Goal: Task Accomplishment & Management: Complete application form

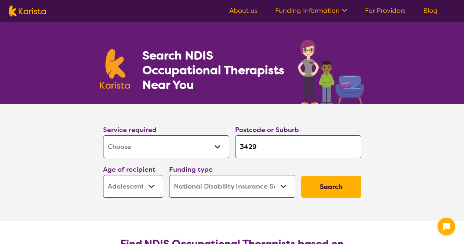
select select "[MEDICAL_DATA]"
select select "AS"
select select "NDIS"
select select "[MEDICAL_DATA]"
select select "AS"
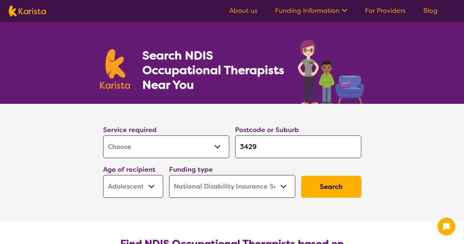
select select "NDIS"
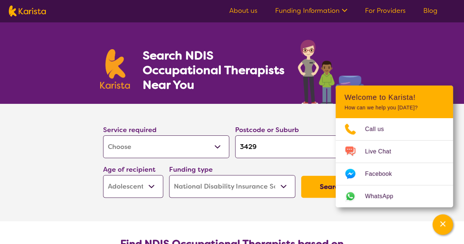
click at [264, 145] on input "3429" at bounding box center [298, 146] width 126 height 23
type input "342"
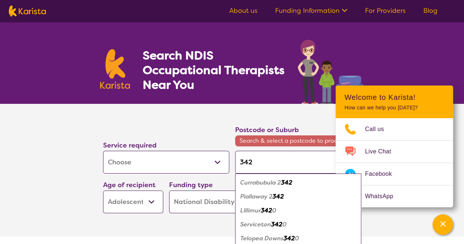
type input "34"
type input "3"
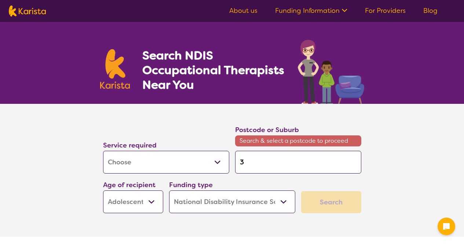
select select "[MEDICAL_DATA]"
select select "AS"
select select "NDIS"
select select "[MEDICAL_DATA]"
select select "AS"
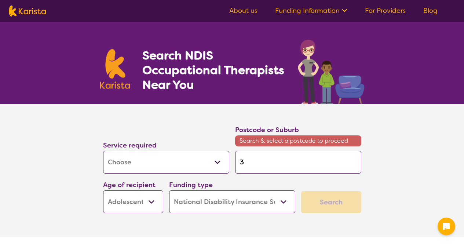
select select "NDIS"
click at [253, 165] on input "3" at bounding box center [298, 162] width 126 height 23
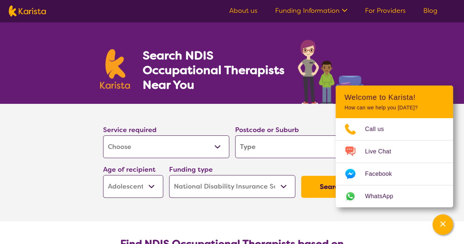
type input "D"
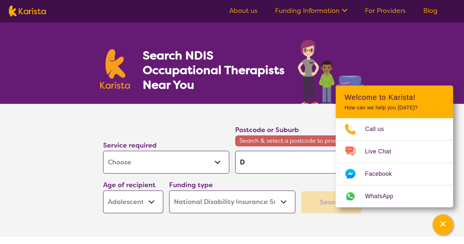
type input "De"
type input "Der"
type input "Derr"
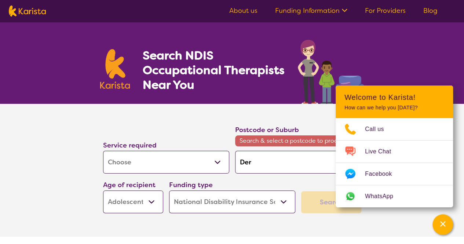
type input "Derr"
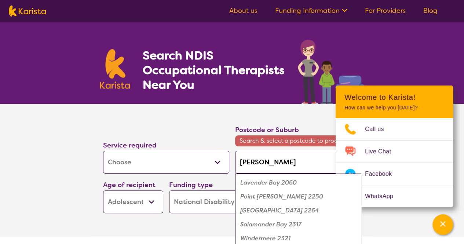
type input "Derri"
type input "Derrim"
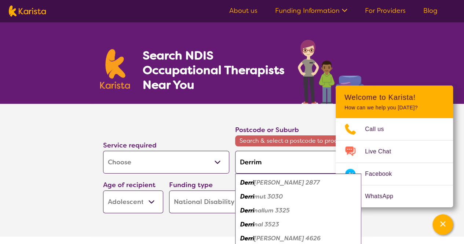
type input "Derrimu"
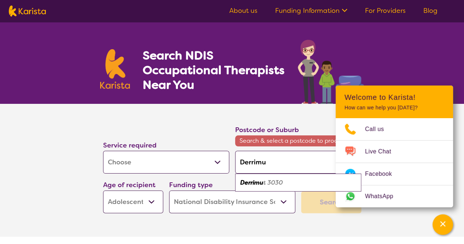
click at [256, 179] on em "Derrimu" at bounding box center [251, 183] width 23 height 8
type input "3030"
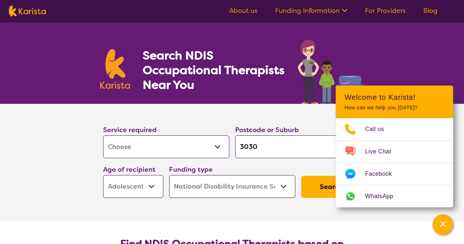
click at [142, 193] on select "Early Childhood - 0 to 9 Child - 10 to 11 Adolescent - 12 to 17 Adult - 18 to 6…" at bounding box center [133, 186] width 60 height 23
select select "AD"
click at [103, 175] on select "Early Childhood - 0 to 9 Child - 10 to 11 Adolescent - 12 to 17 Adult - 18 to 6…" at bounding box center [133, 186] width 60 height 23
select select "AD"
click at [321, 193] on button "Search" at bounding box center [331, 187] width 60 height 22
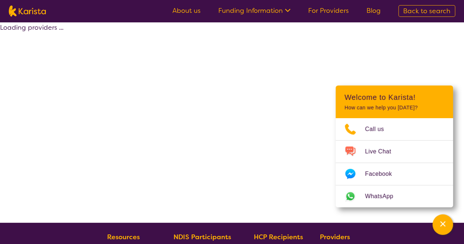
select select "by_score"
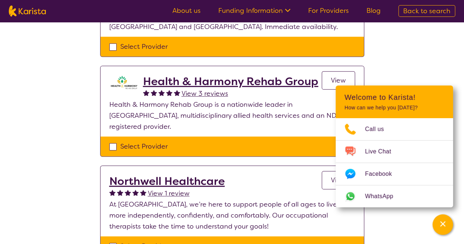
scroll to position [153, 0]
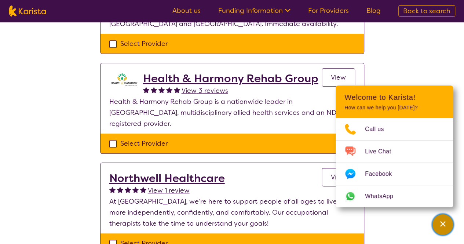
click at [447, 223] on div "Channel Menu" at bounding box center [443, 225] width 15 height 16
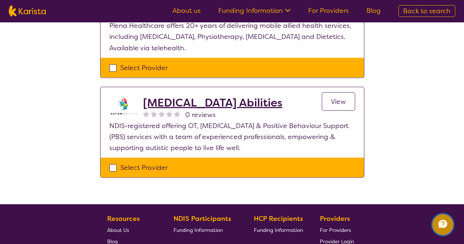
scroll to position [652, 0]
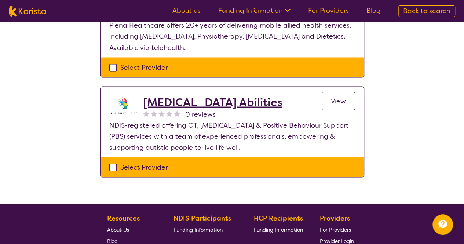
click at [113, 161] on div "Select Provider" at bounding box center [232, 166] width 246 height 11
checkbox input "true"
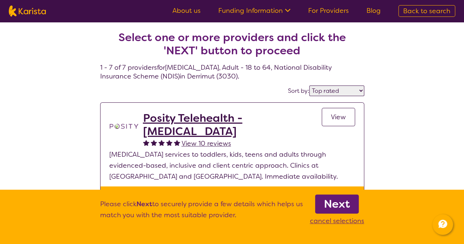
click at [344, 203] on b "Next" at bounding box center [337, 204] width 26 height 15
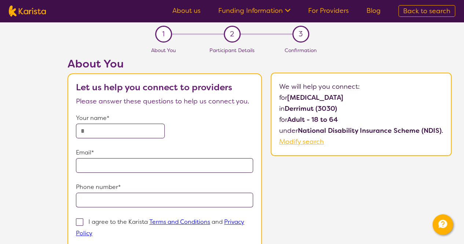
click at [101, 128] on input "text" at bounding box center [120, 131] width 89 height 15
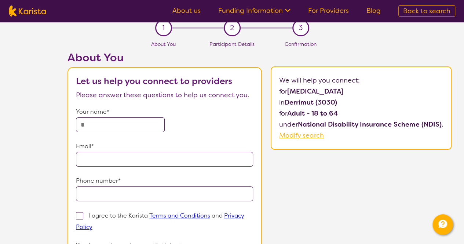
scroll to position [8, 0]
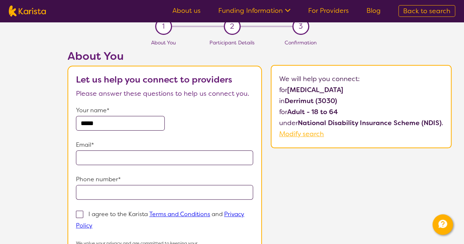
type input "**********"
click at [114, 152] on input "email" at bounding box center [165, 157] width 178 height 15
type input "**********"
click at [117, 187] on input "tel" at bounding box center [165, 192] width 178 height 15
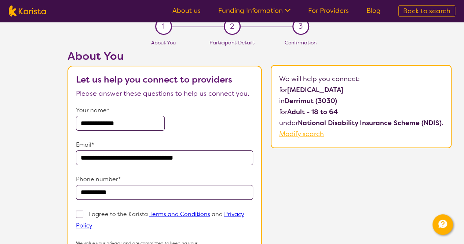
type input "**********"
click at [81, 214] on span at bounding box center [79, 214] width 7 height 7
click at [92, 223] on input "I agree to the Karista Terms and Conditions and Privacy Policy" at bounding box center [94, 225] width 5 height 5
checkbox input "true"
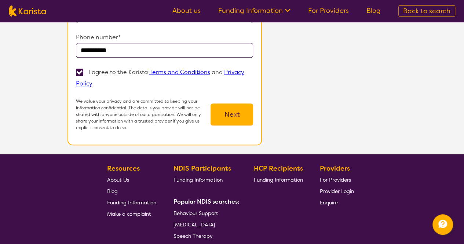
scroll to position [168, 0]
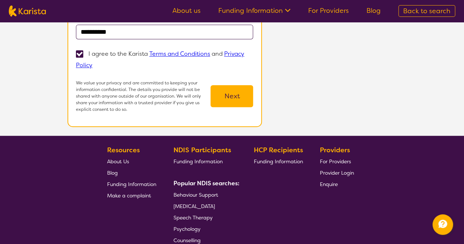
click at [233, 105] on button "Next" at bounding box center [232, 96] width 43 height 22
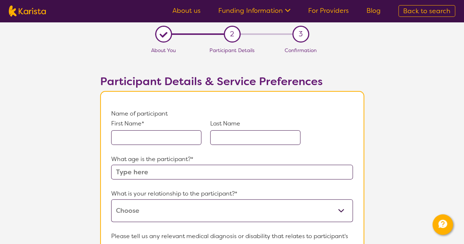
click at [161, 137] on input "text" at bounding box center [156, 137] width 90 height 15
type input "Shebath"
click at [242, 139] on input "text" at bounding box center [255, 137] width 90 height 15
type input "Hewage"
click at [187, 174] on input "text" at bounding box center [232, 172] width 242 height 15
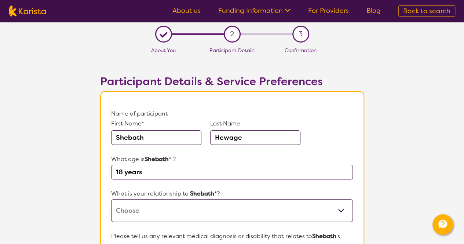
type input "18 years"
click at [175, 207] on select "This request is for myself I am their parent I am their child I am their spouse…" at bounding box center [232, 210] width 242 height 23
select select "I am their Support Coordinator"
click at [111, 199] on select "This request is for myself I am their parent I am their child I am their spouse…" at bounding box center [232, 210] width 242 height 23
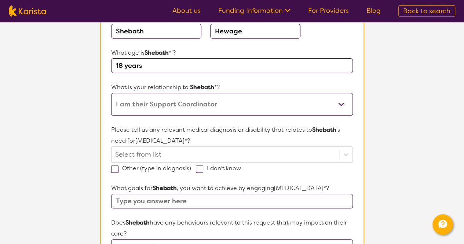
scroll to position [116, 0]
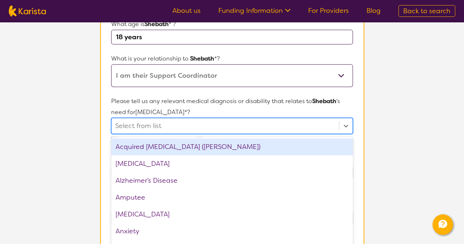
click at [159, 134] on div "option Acquired brain injury (ABI) focused, 1 of 75. 75 results available. Use …" at bounding box center [232, 126] width 242 height 16
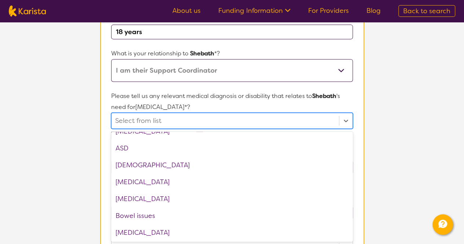
scroll to position [130, 0]
click at [153, 181] on div "Autism Spectrum Disorder" at bounding box center [232, 181] width 242 height 17
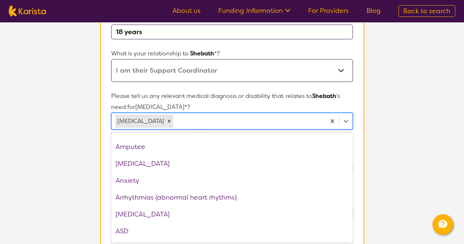
scroll to position [0, 0]
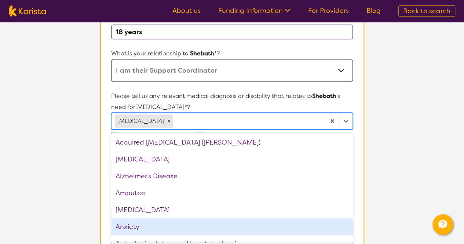
click at [148, 226] on div "Anxiety" at bounding box center [232, 226] width 242 height 17
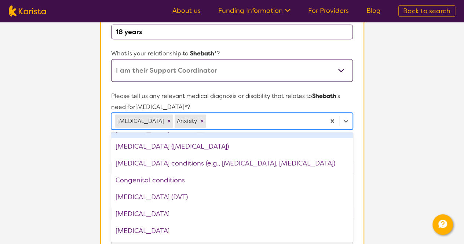
scroll to position [302, 0]
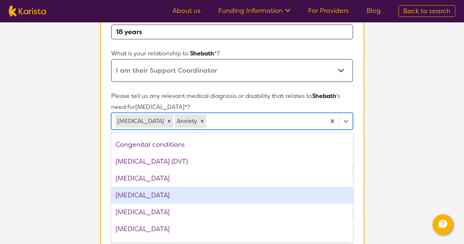
click at [174, 196] on div "Developmental delay" at bounding box center [232, 195] width 242 height 17
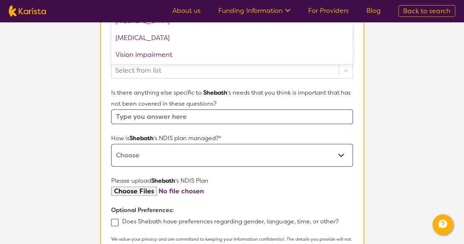
scroll to position [320, 0]
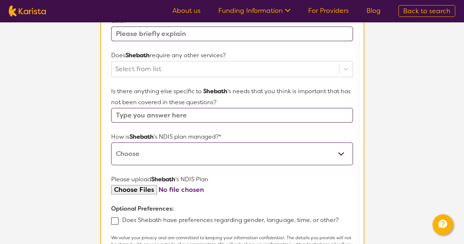
click at [259, 116] on input "text" at bounding box center [232, 115] width 242 height 15
type input "Developmental trauma"
click at [200, 156] on select "Self-managed NDIS plan Managed by a registered plan management provider (not th…" at bounding box center [232, 153] width 242 height 23
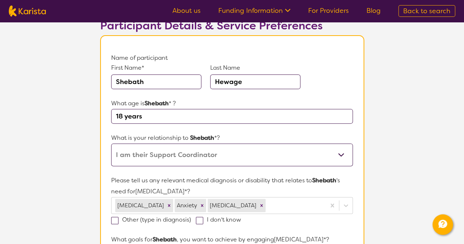
scroll to position [55, 0]
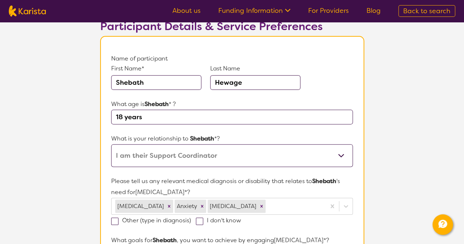
click at [123, 116] on input "18 years" at bounding box center [232, 117] width 242 height 15
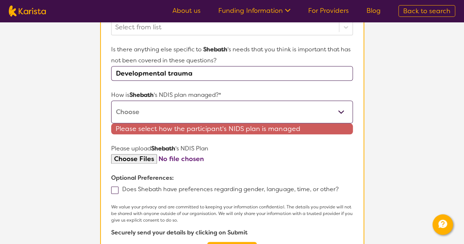
scroll to position [364, 0]
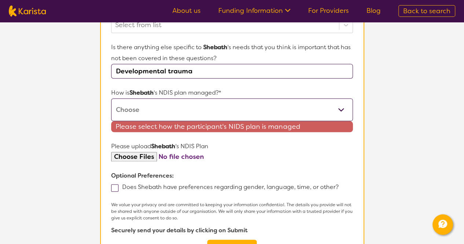
type input "19 years"
click at [194, 113] on select "Self-managed NDIS plan Managed by a registered plan management provider (not th…" at bounding box center [232, 109] width 242 height 23
click at [111, 98] on select "Self-managed NDIS plan Managed by a registered plan management provider (not th…" at bounding box center [232, 109] width 242 height 23
click at [229, 111] on select "Self-managed NDIS plan Managed by a registered plan management provider (not th…" at bounding box center [232, 109] width 242 height 23
select select "Plan Managed"
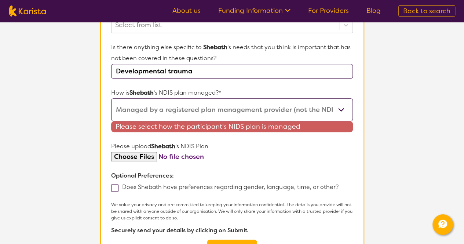
click at [111, 98] on select "Self-managed NDIS plan Managed by a registered plan management provider (not th…" at bounding box center [232, 109] width 242 height 23
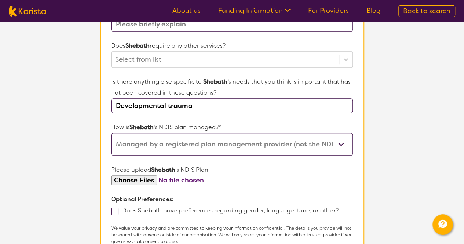
scroll to position [330, 0]
click at [260, 144] on select "Self-managed NDIS plan Managed by a registered plan management provider (not th…" at bounding box center [232, 144] width 242 height 23
click at [111, 133] on select "Self-managed NDIS plan Managed by a registered plan management provider (not th…" at bounding box center [232, 144] width 242 height 23
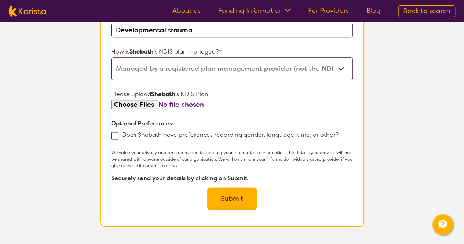
scroll to position [406, 0]
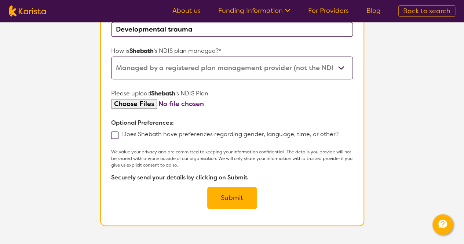
click at [236, 195] on button "Submit" at bounding box center [232, 198] width 50 height 22
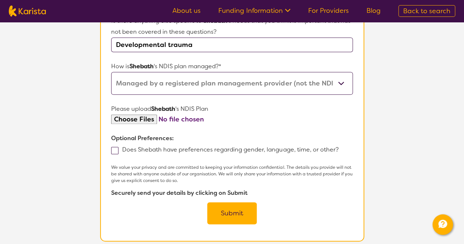
scroll to position [185, 0]
